Goal: Find specific page/section: Find specific page/section

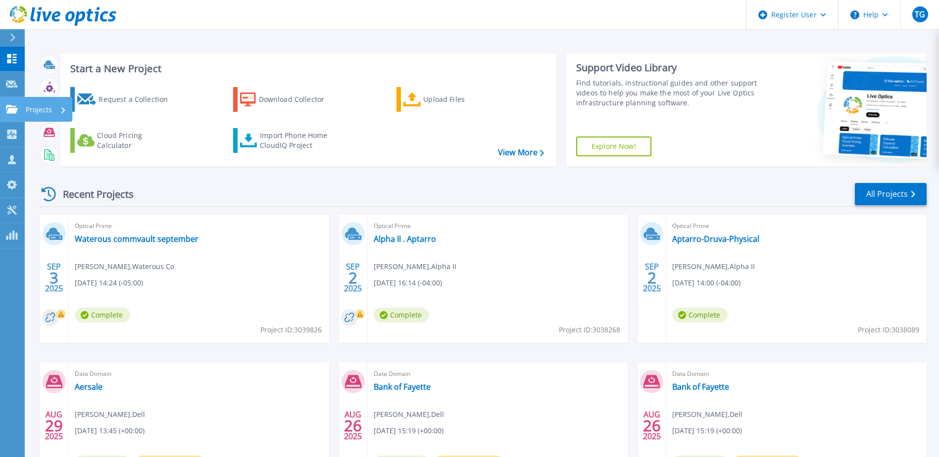
click at [9, 112] on icon at bounding box center [12, 109] width 12 height 8
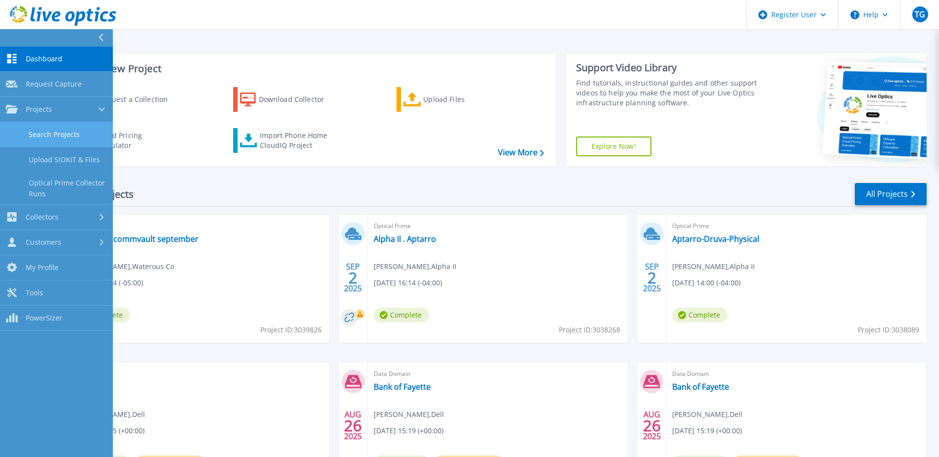
click at [37, 131] on link "Search Projects" at bounding box center [56, 134] width 113 height 25
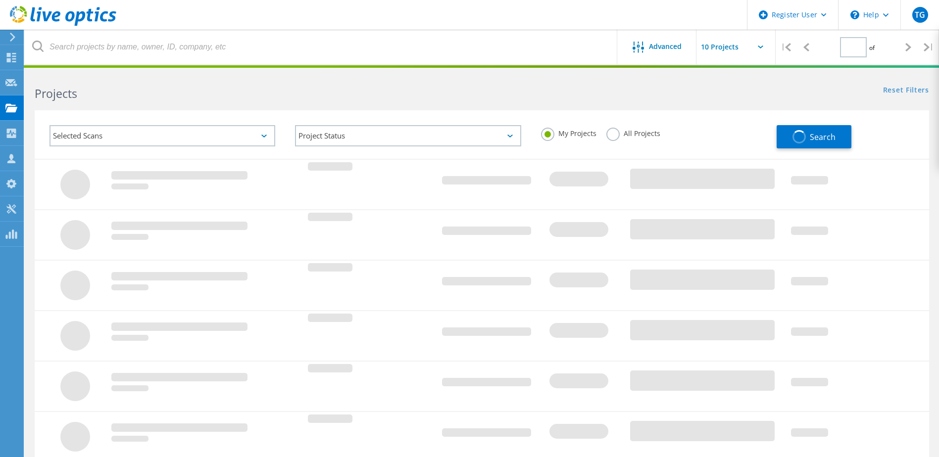
type input "1"
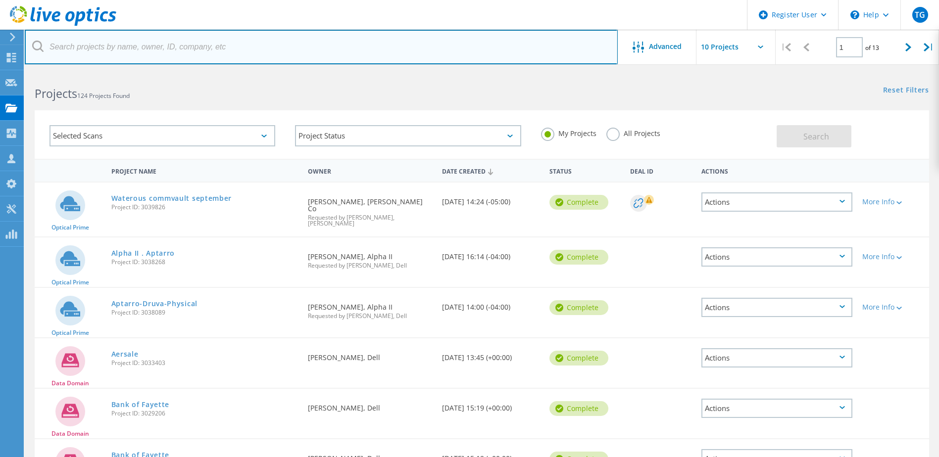
click at [90, 47] on input "text" at bounding box center [321, 47] width 593 height 35
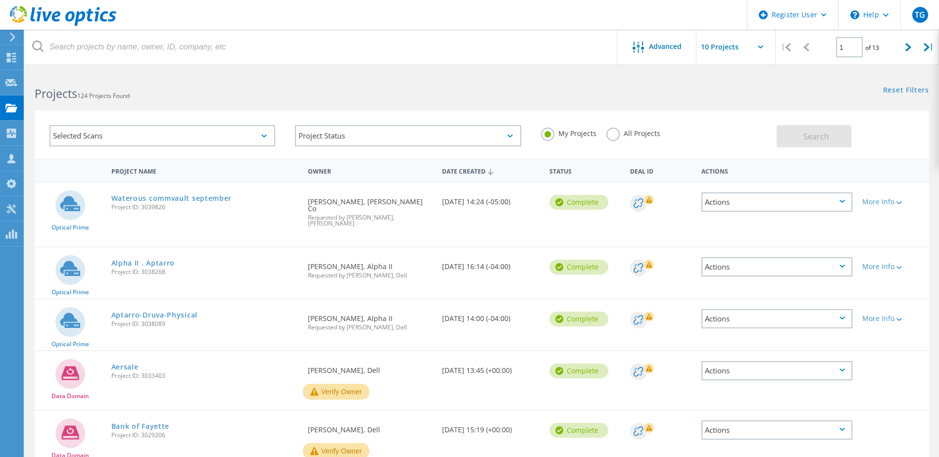
click at [606, 137] on label "All Projects" at bounding box center [633, 132] width 54 height 9
click at [0, 0] on input "All Projects" at bounding box center [0, 0] width 0 height 0
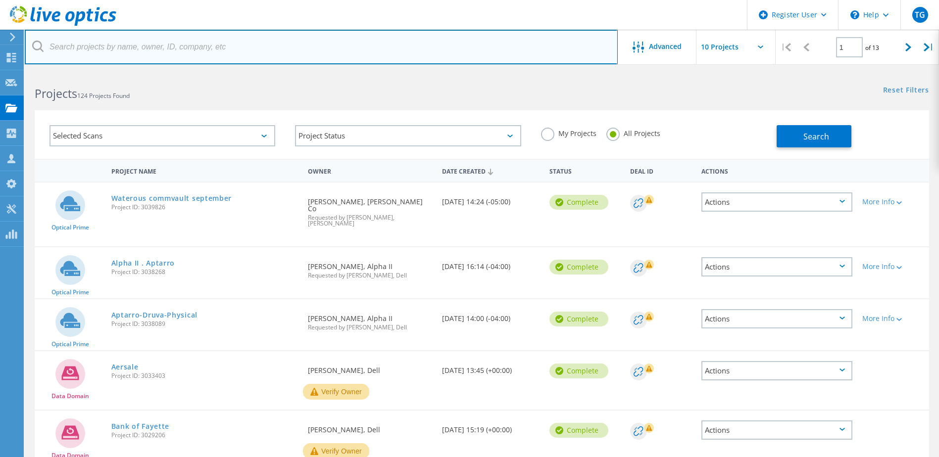
click at [190, 47] on input "text" at bounding box center [321, 47] width 593 height 35
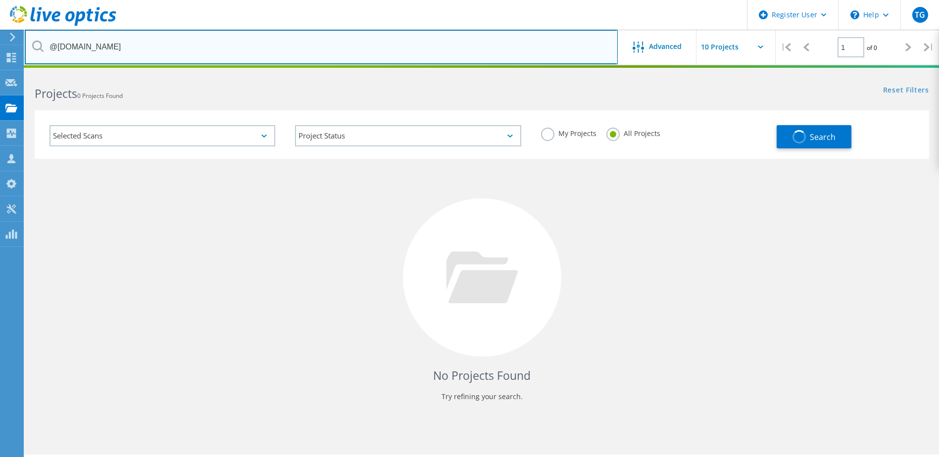
click at [103, 47] on input "@shumatemeck.com" at bounding box center [321, 47] width 593 height 35
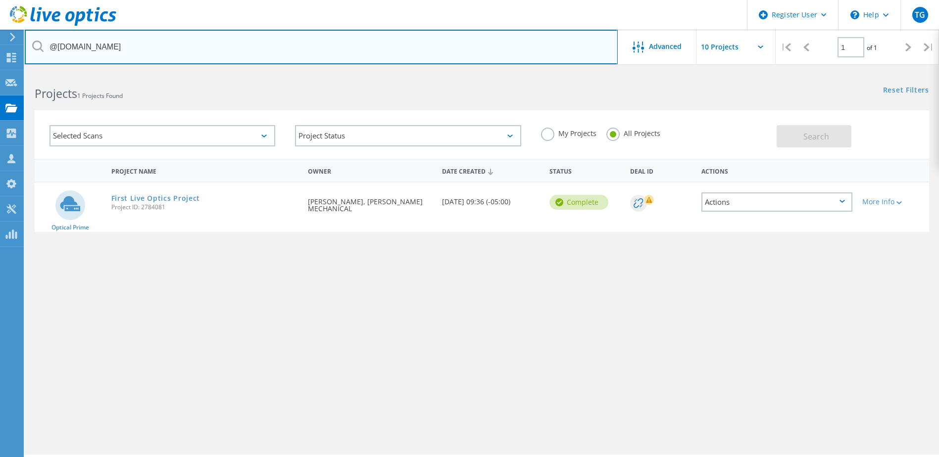
click at [97, 45] on input "@shumatemech.com" at bounding box center [321, 47] width 593 height 35
type input "@logically.com"
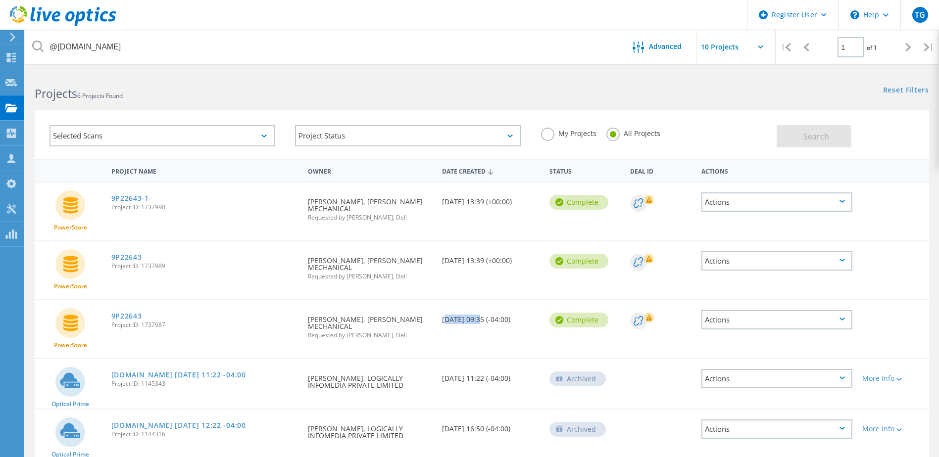
drag, startPoint x: 440, startPoint y: 319, endPoint x: 480, endPoint y: 324, distance: 39.4
click at [480, 324] on div "Date Created 06/30/2022, 09:35 (-04:00)" at bounding box center [490, 316] width 107 height 33
drag, startPoint x: 480, startPoint y: 324, endPoint x: 480, endPoint y: 207, distance: 116.3
click at [483, 208] on div "Date Created 06/30/2022, 13:39 (+00:00)" at bounding box center [490, 199] width 107 height 33
click at [477, 203] on div "Date Created 06/30/2022, 13:39 (+00:00)" at bounding box center [490, 199] width 107 height 33
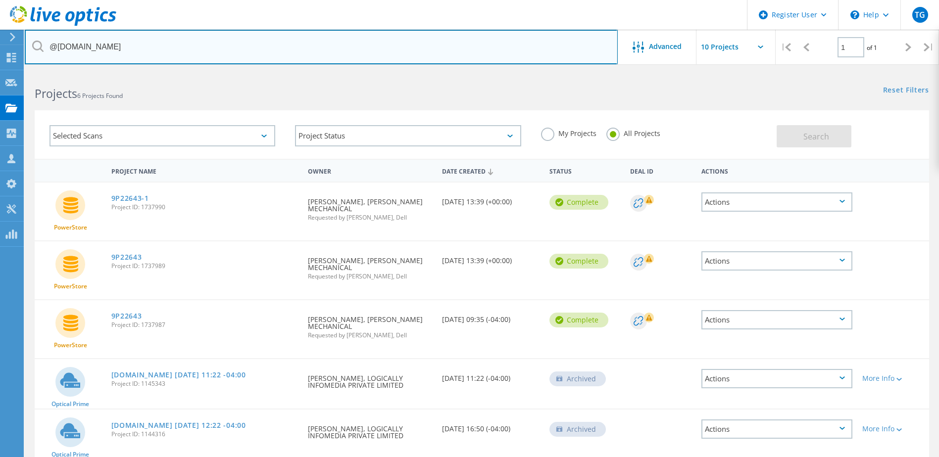
click at [98, 49] on input "@logically.com" at bounding box center [321, 47] width 593 height 35
drag, startPoint x: 101, startPoint y: 47, endPoint x: 52, endPoint y: 48, distance: 49.5
click at [52, 48] on input "@logically.com" at bounding box center [321, 47] width 593 height 35
